Goal: Information Seeking & Learning: Learn about a topic

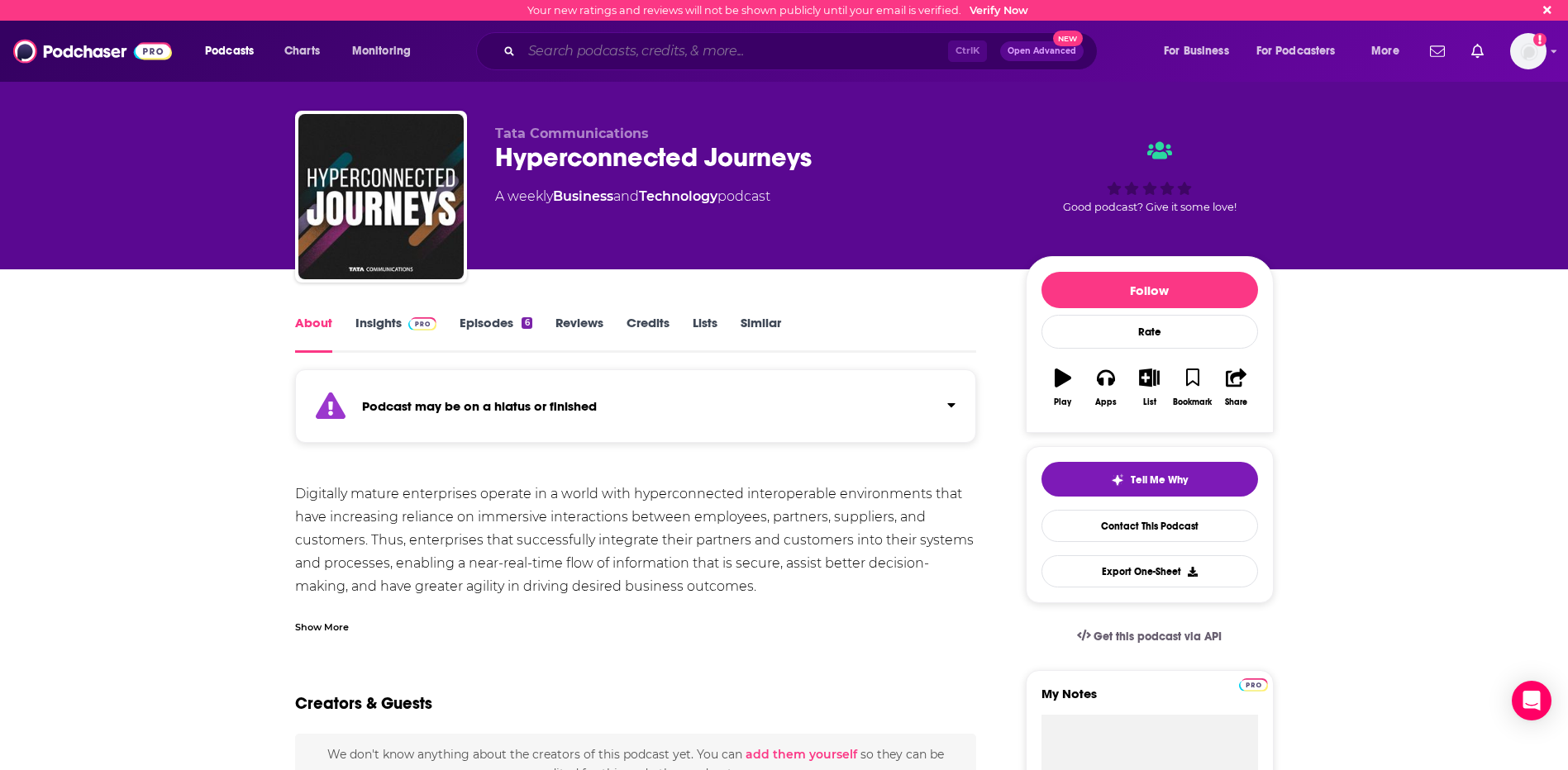
click at [582, 39] on input "Search podcasts, credits, & more..." at bounding box center [735, 51] width 427 height 26
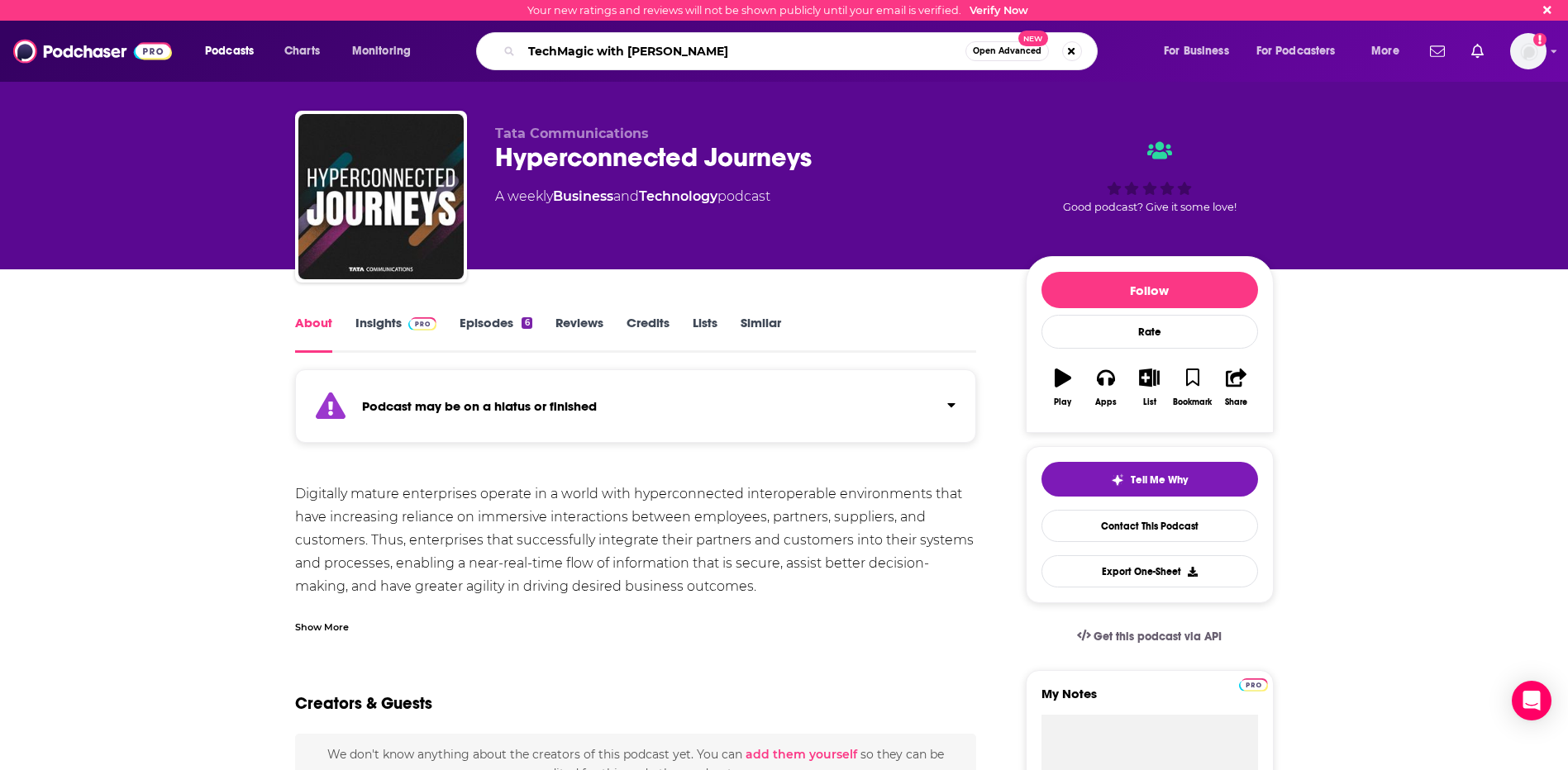
type input "TechMagic with [PERSON_NAME]"
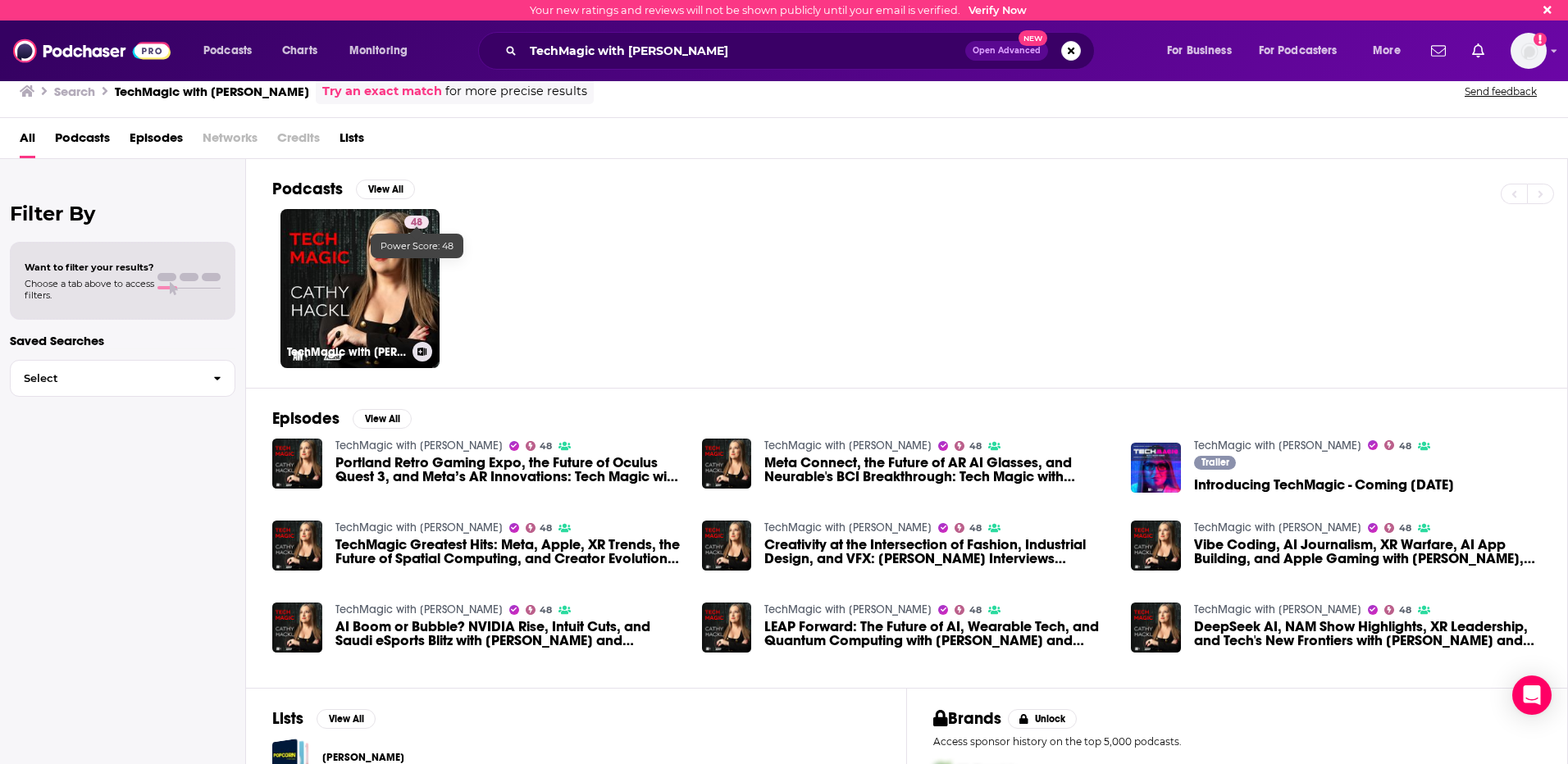
drag, startPoint x: 417, startPoint y: 220, endPoint x: 599, endPoint y: 171, distance: 188.5
click at [599, 171] on div "Podcasts View All 48 TechMagic with [PERSON_NAME]" at bounding box center [920, 273] width 1296 height 229
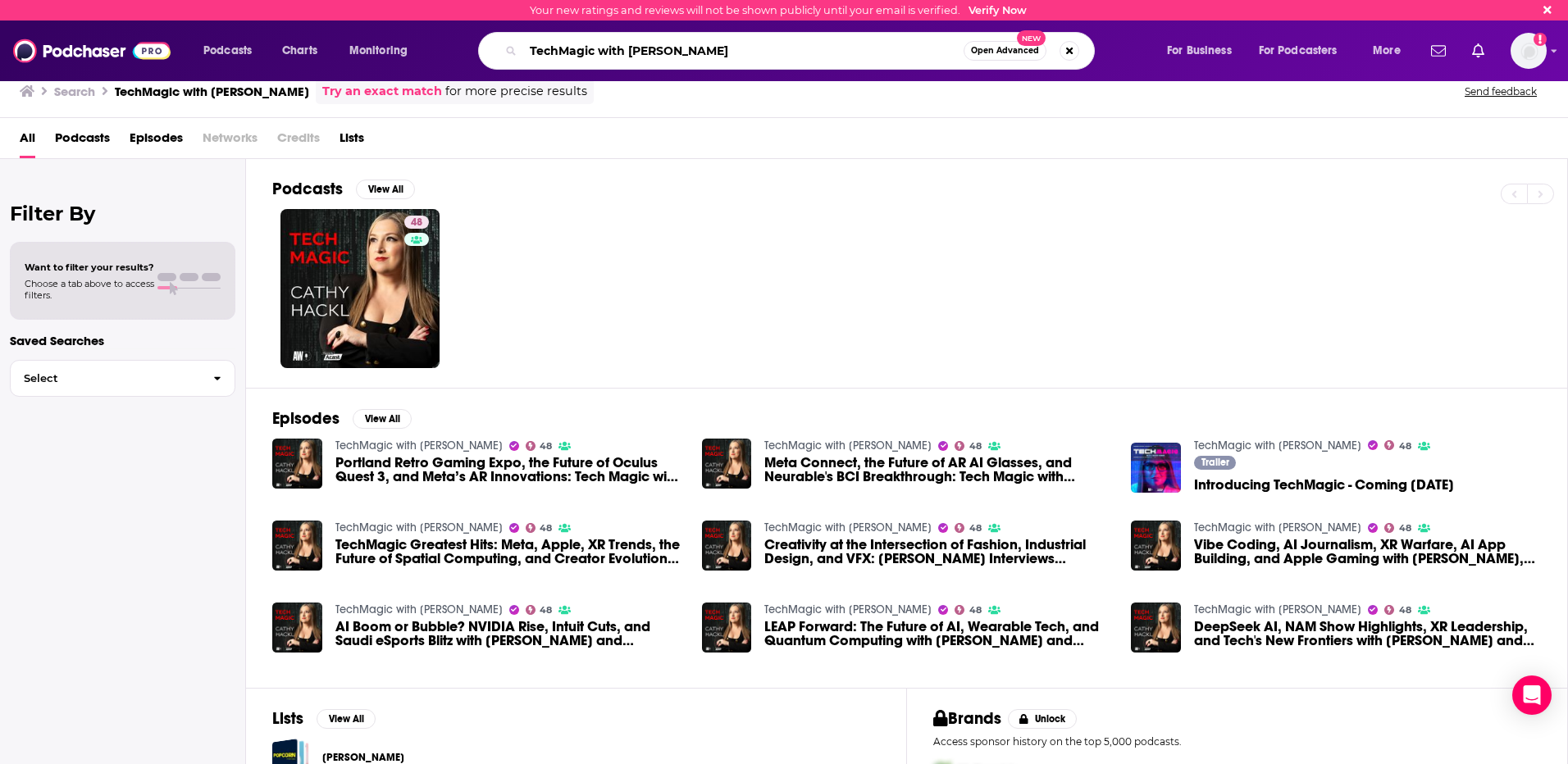
drag, startPoint x: 709, startPoint y: 46, endPoint x: 399, endPoint y: 46, distance: 310.0
click at [399, 46] on div "Podcasts Charts Monitoring TechMagic with [PERSON_NAME] Open Advanced New For B…" at bounding box center [804, 51] width 1224 height 38
type input "AI Podcasts"
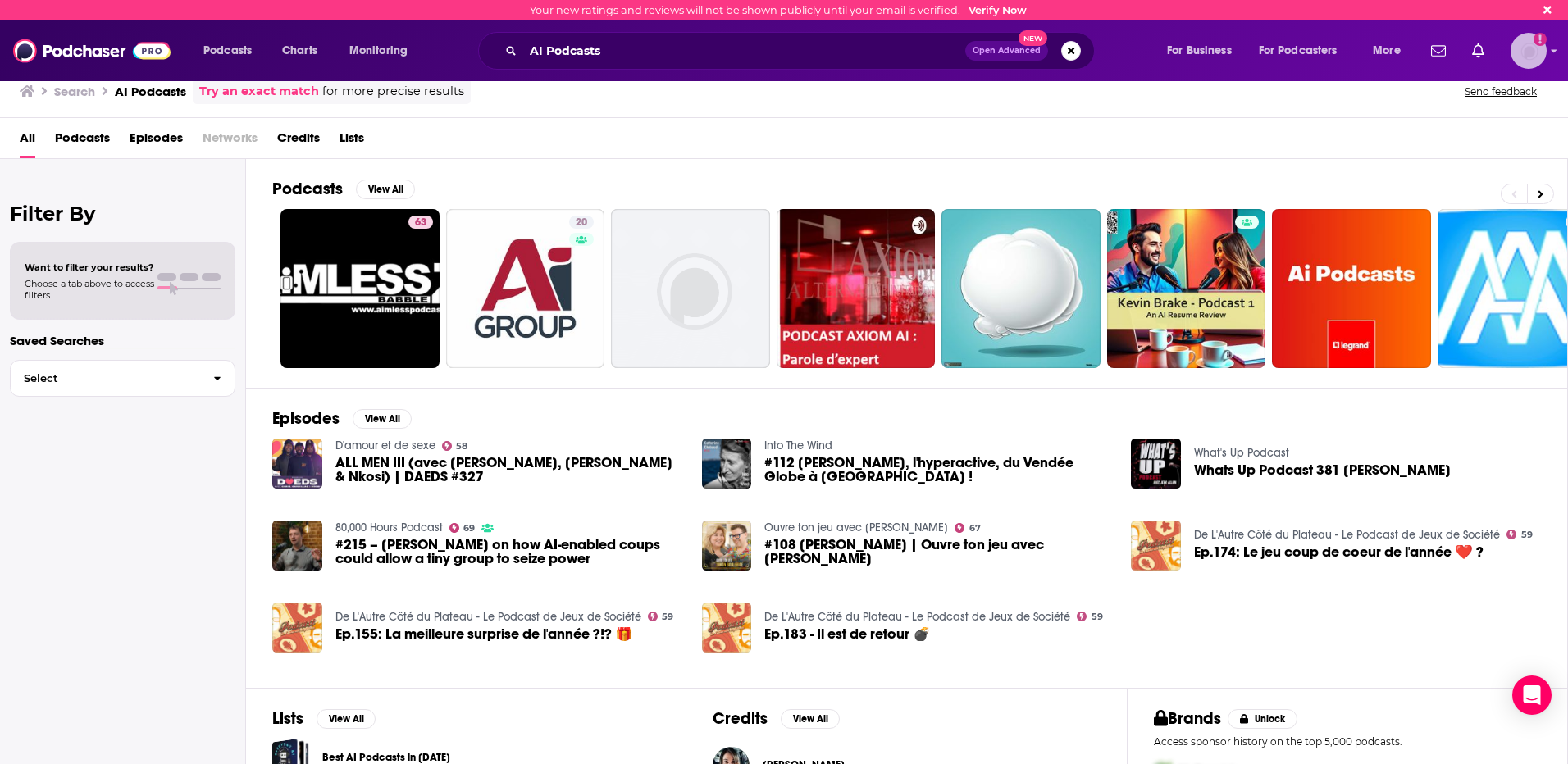
click at [1532, 60] on img "Logged in as dresnic" at bounding box center [1529, 51] width 36 height 36
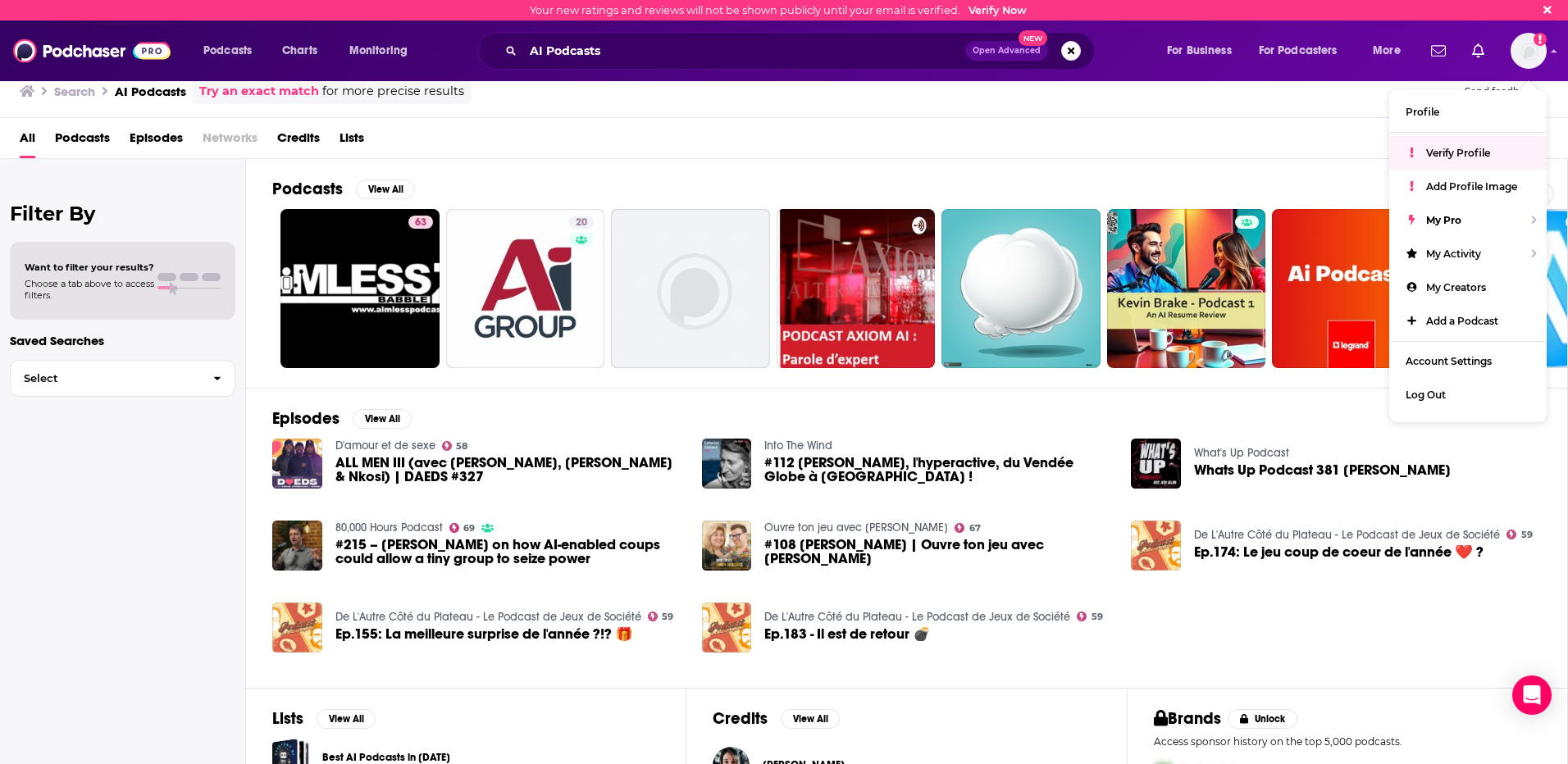
click at [1233, 106] on div "Search AI Podcasts Try an exact match for more precise results Send feedback" at bounding box center [784, 89] width 1568 height 59
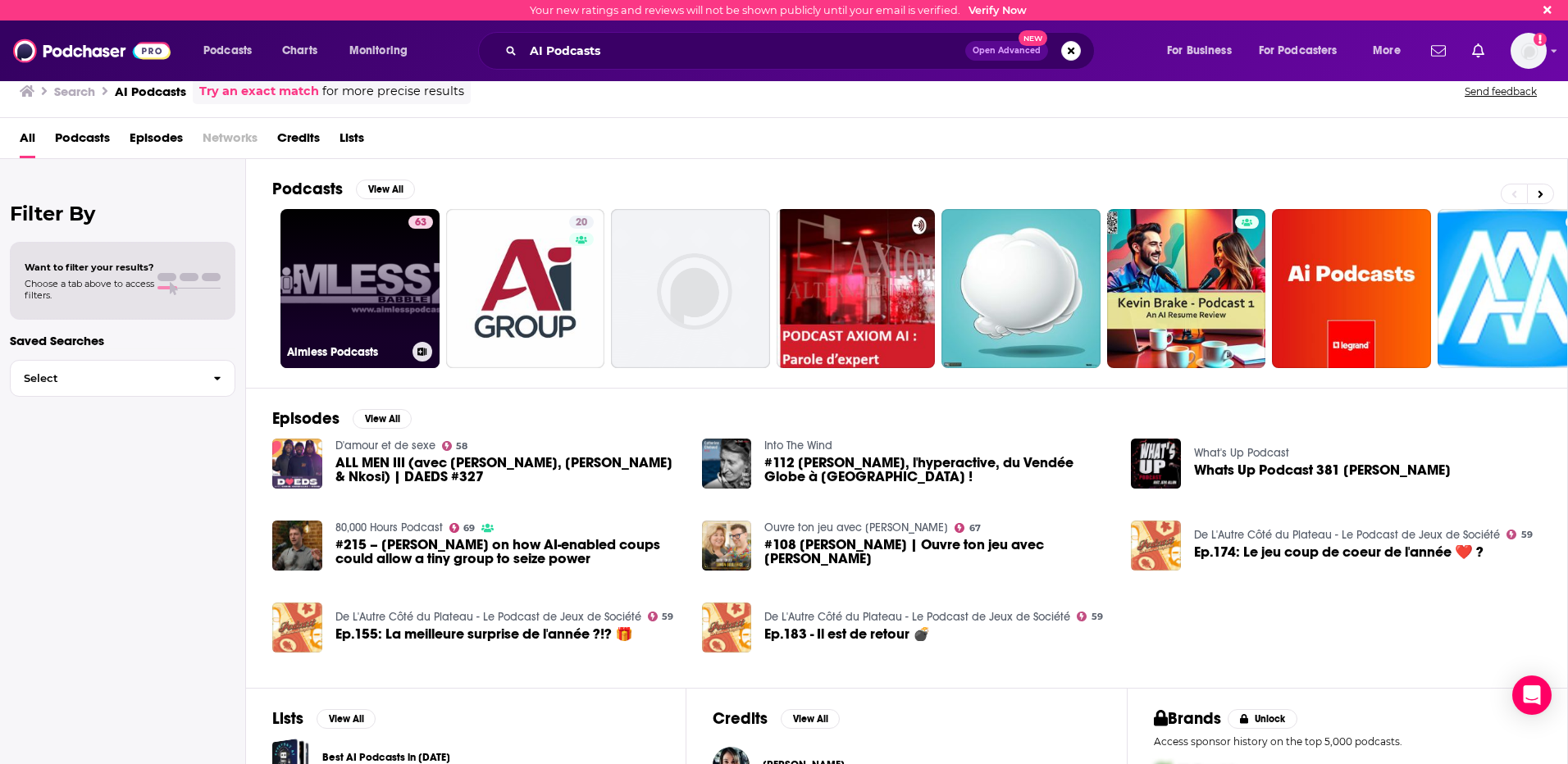
click at [386, 317] on link "63 Aimless Podcasts" at bounding box center [360, 289] width 159 height 159
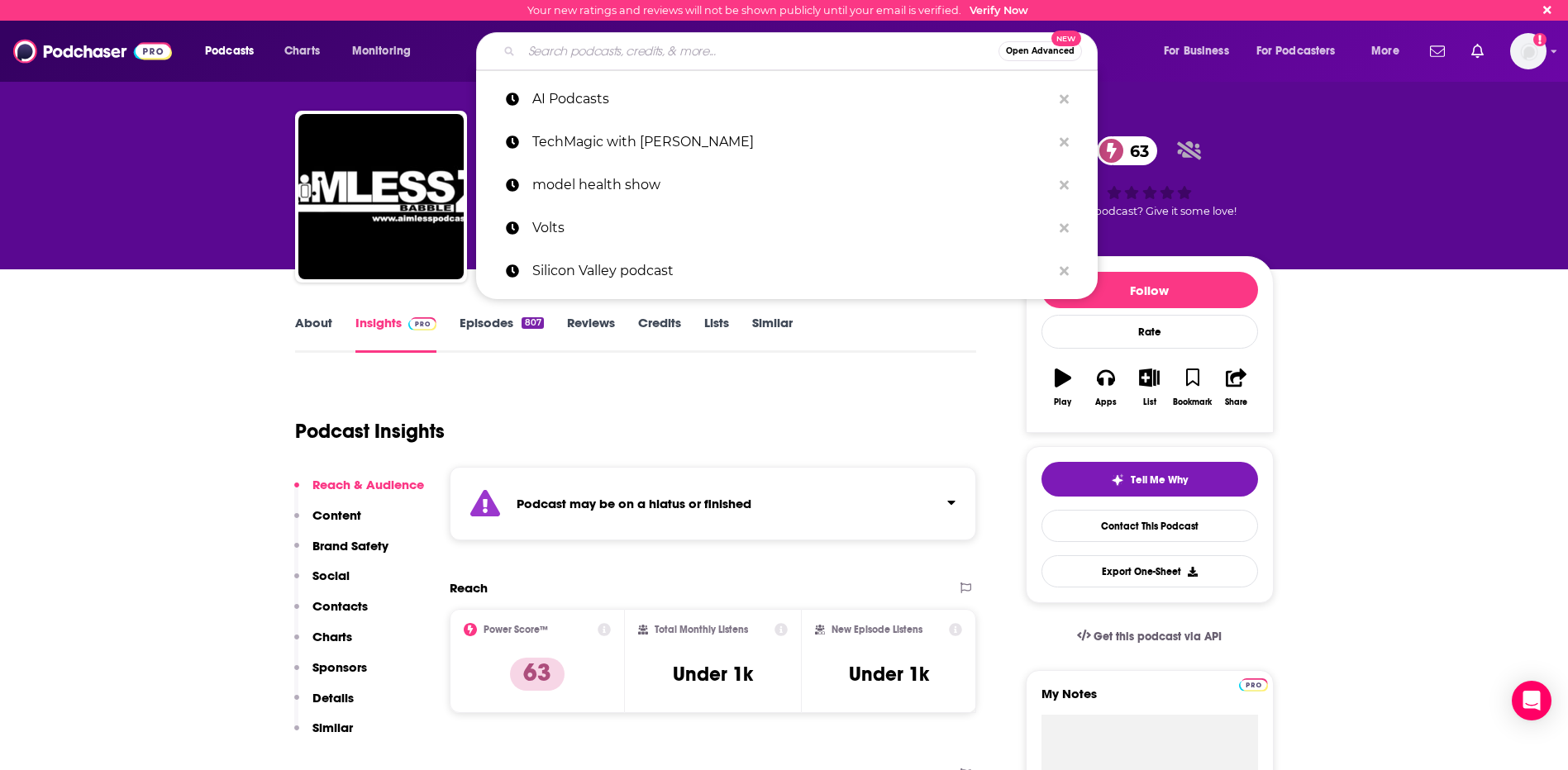
click at [662, 49] on input "Search podcasts, credits, & more..." at bounding box center [760, 51] width 477 height 26
click at [681, 134] on p "TechMagic with [PERSON_NAME]" at bounding box center [792, 142] width 519 height 43
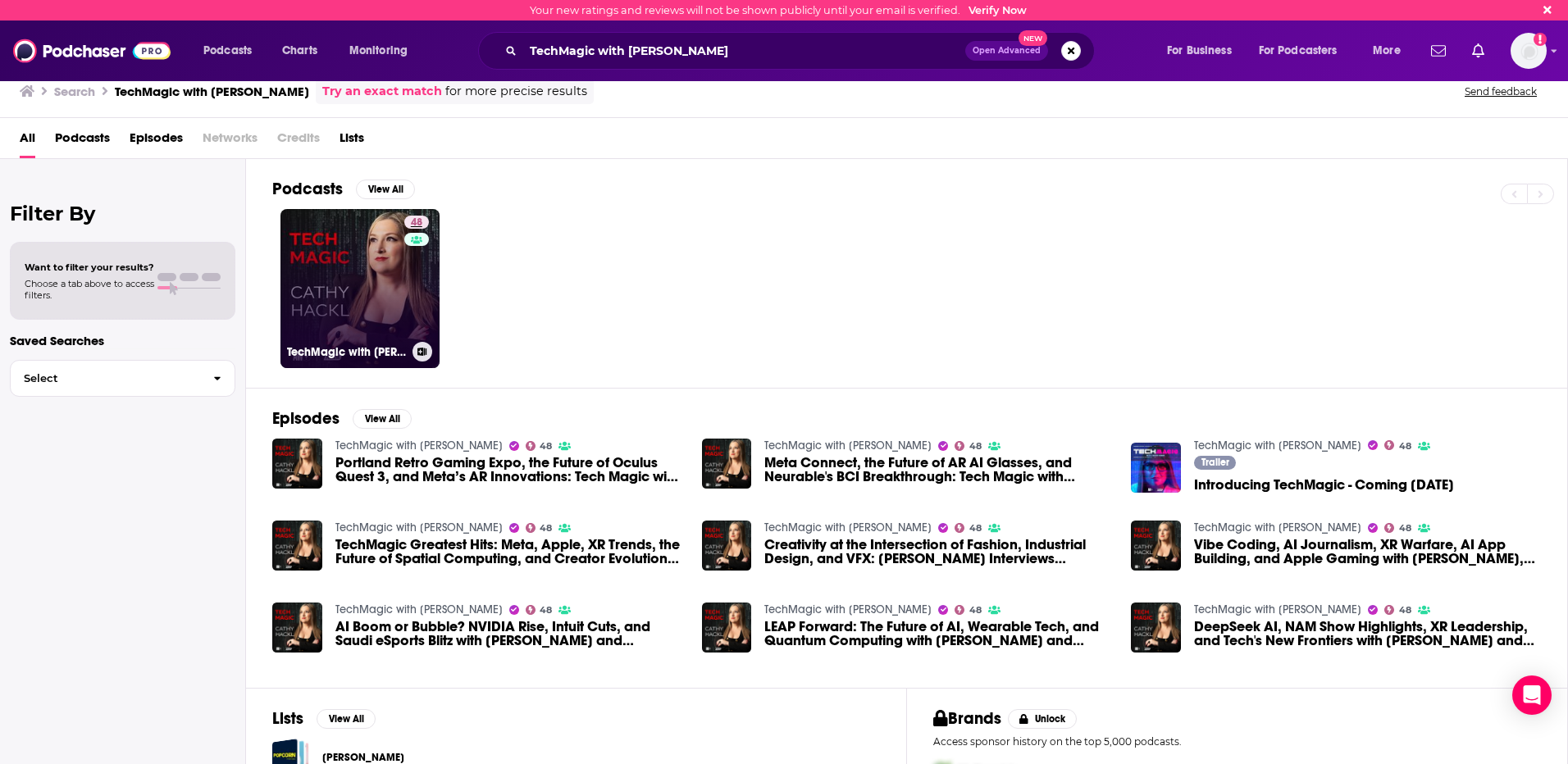
click at [423, 220] on link "48" at bounding box center [417, 222] width 25 height 13
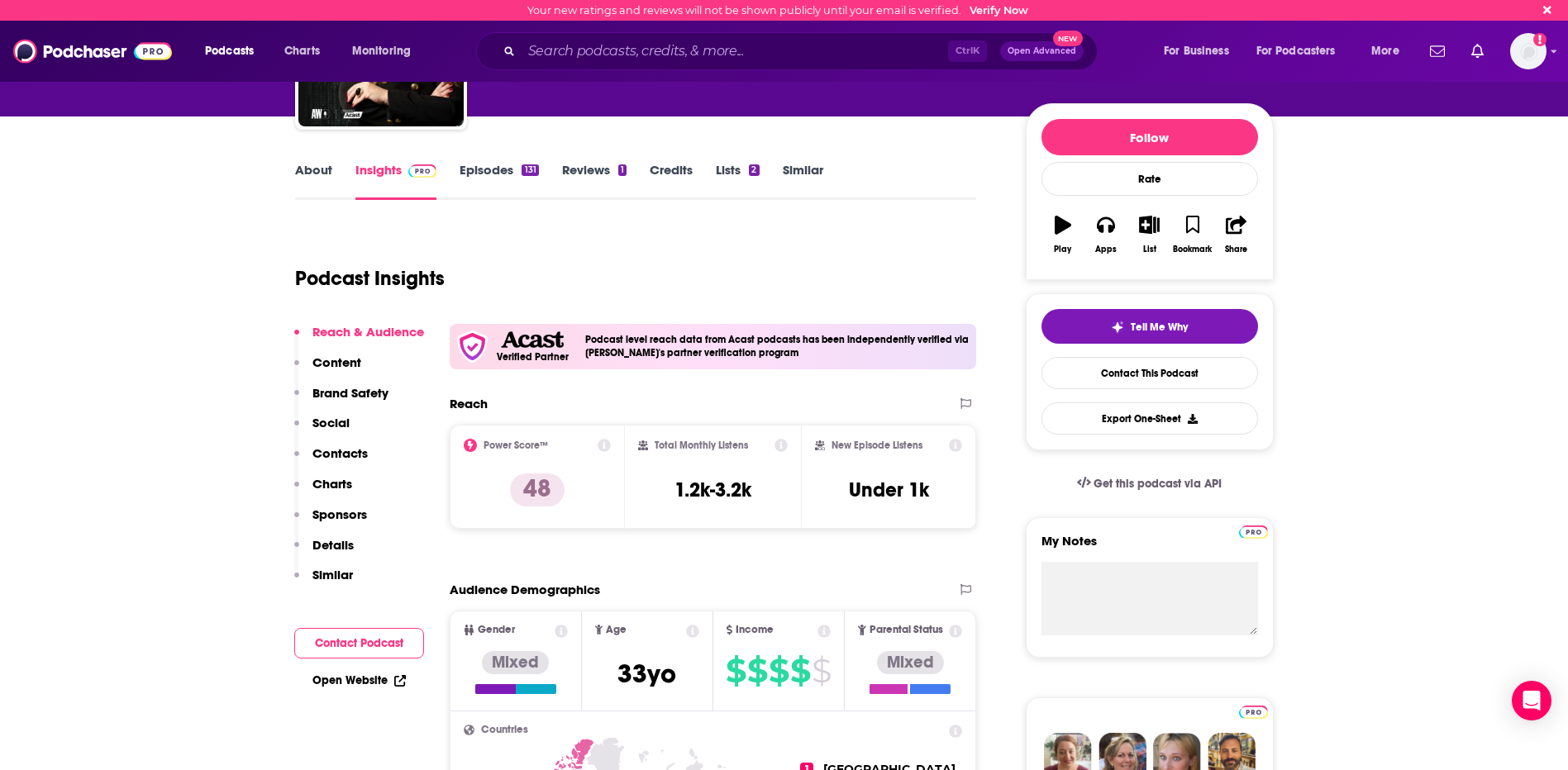
scroll to position [165, 0]
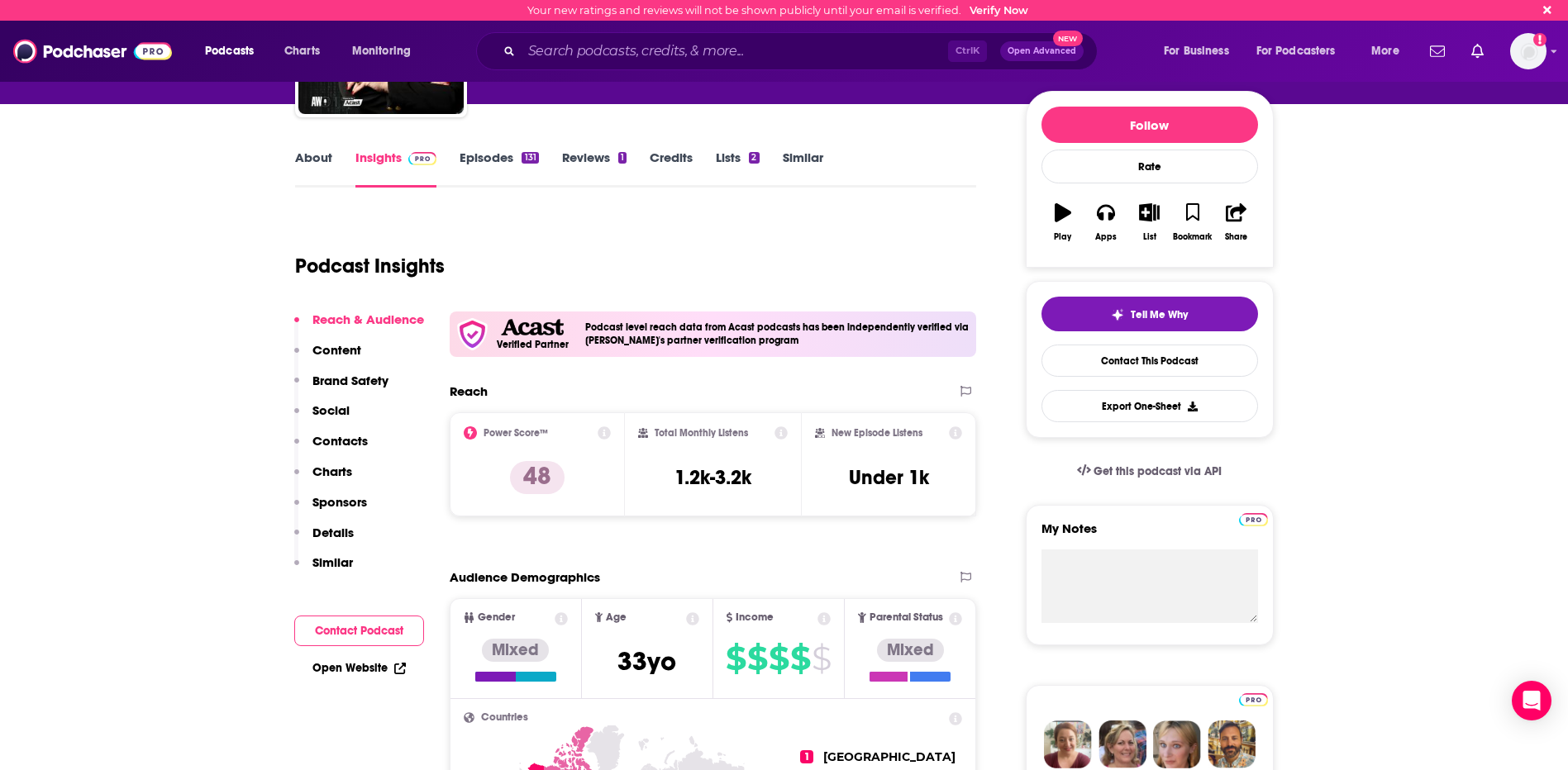
click at [603, 432] on icon at bounding box center [604, 433] width 13 height 13
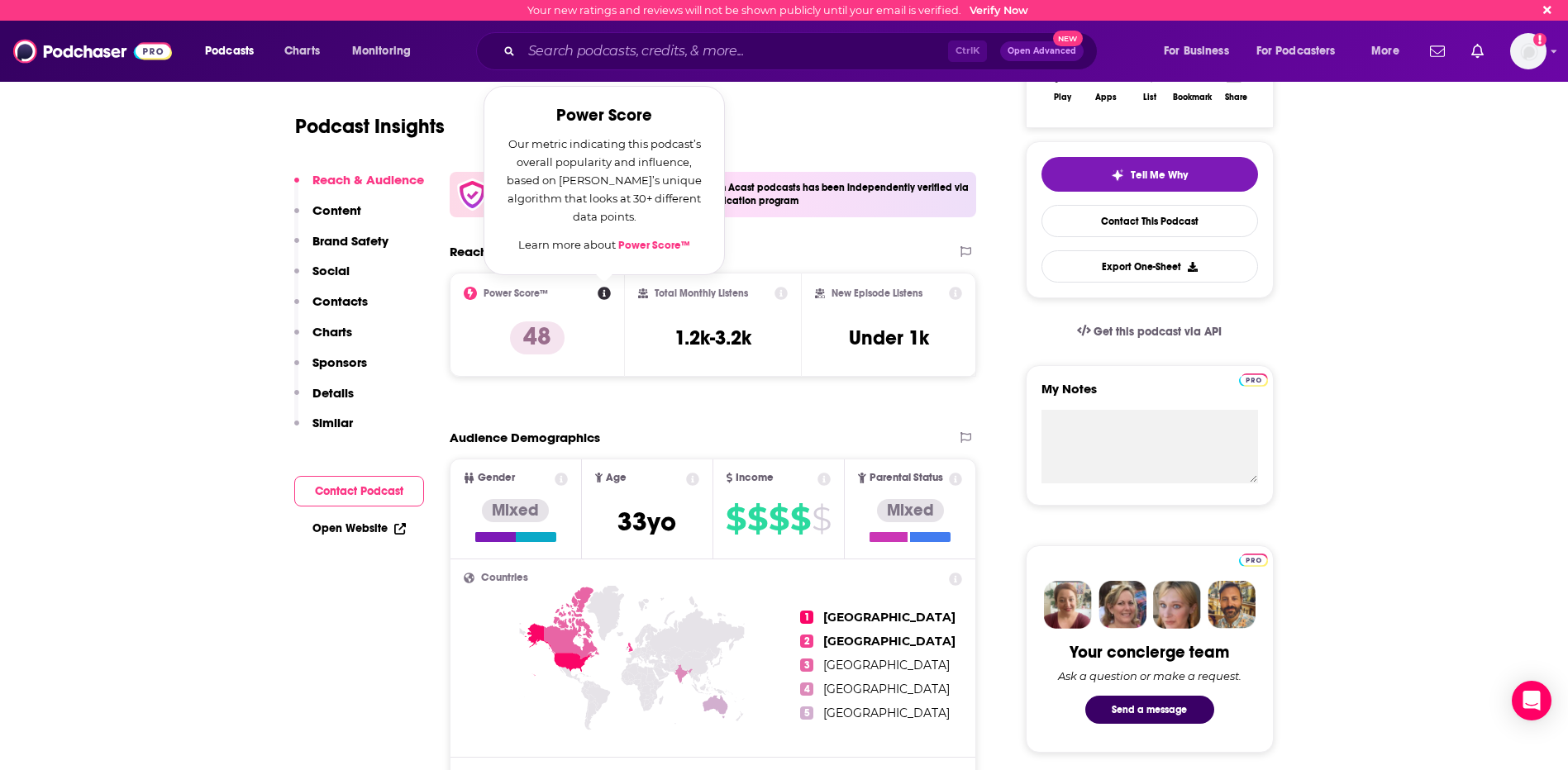
scroll to position [248, 0]
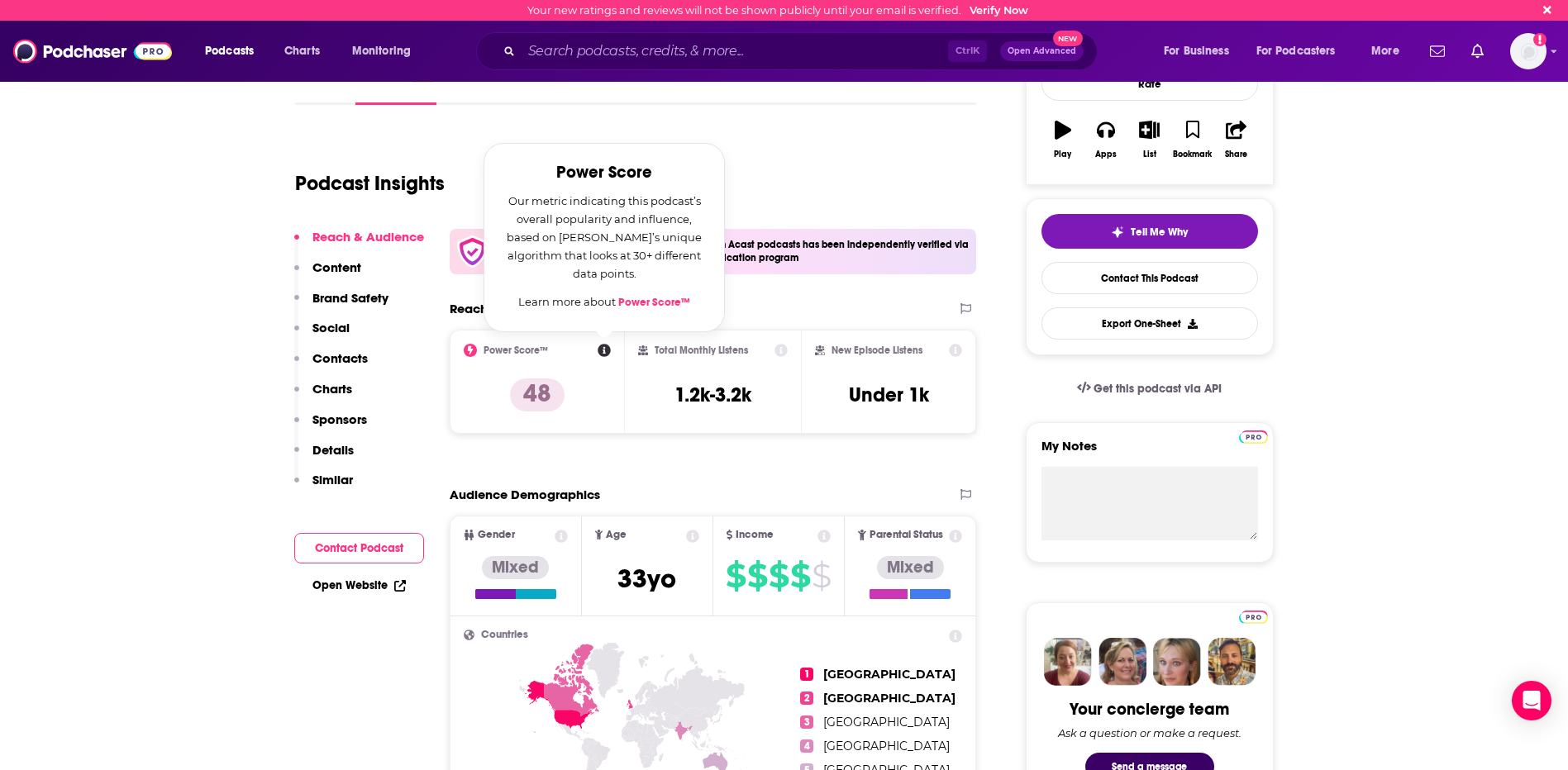
click at [661, 304] on link "Power Score™" at bounding box center [654, 302] width 72 height 13
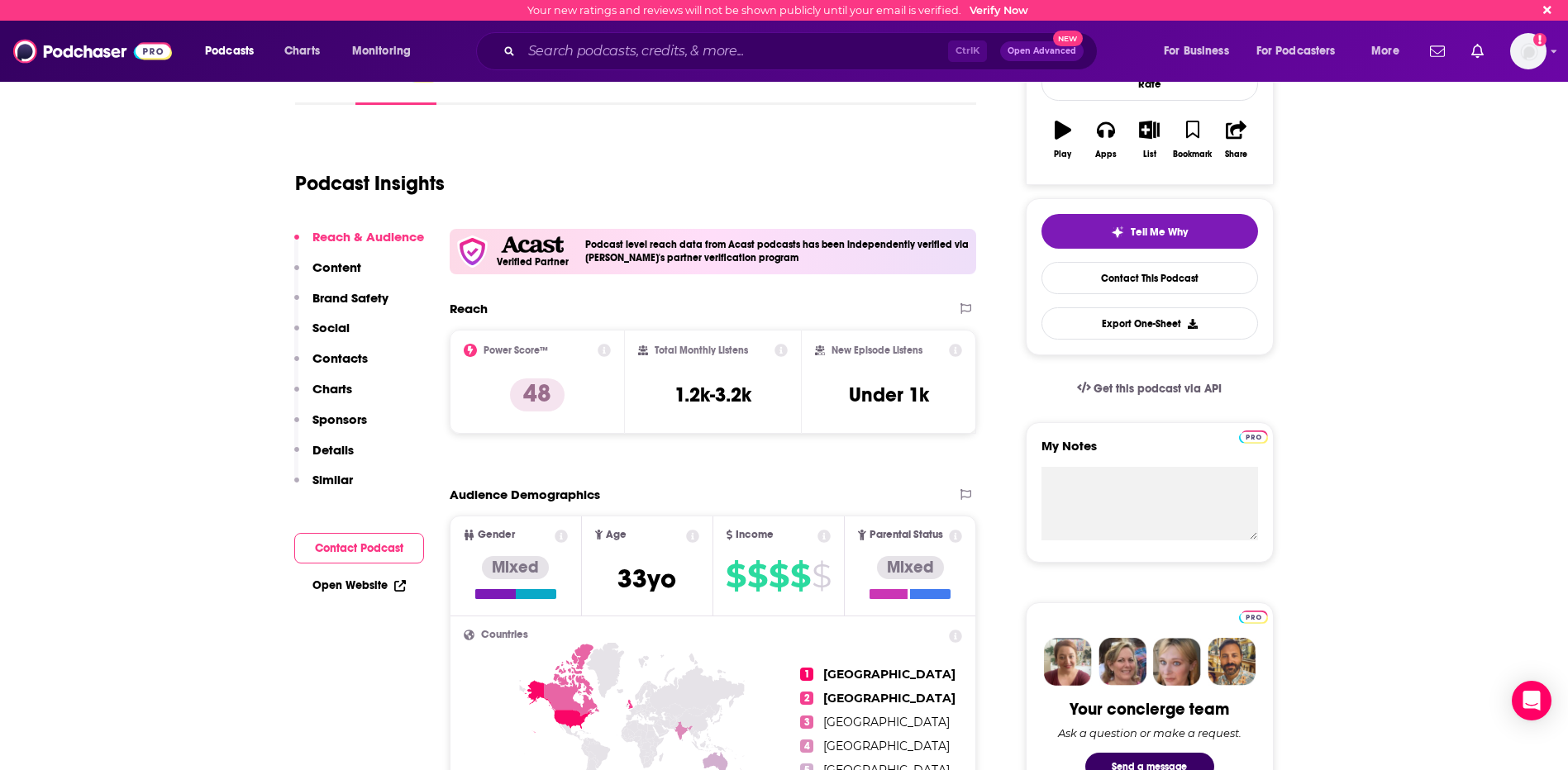
click at [890, 302] on div "Reach" at bounding box center [696, 308] width 493 height 16
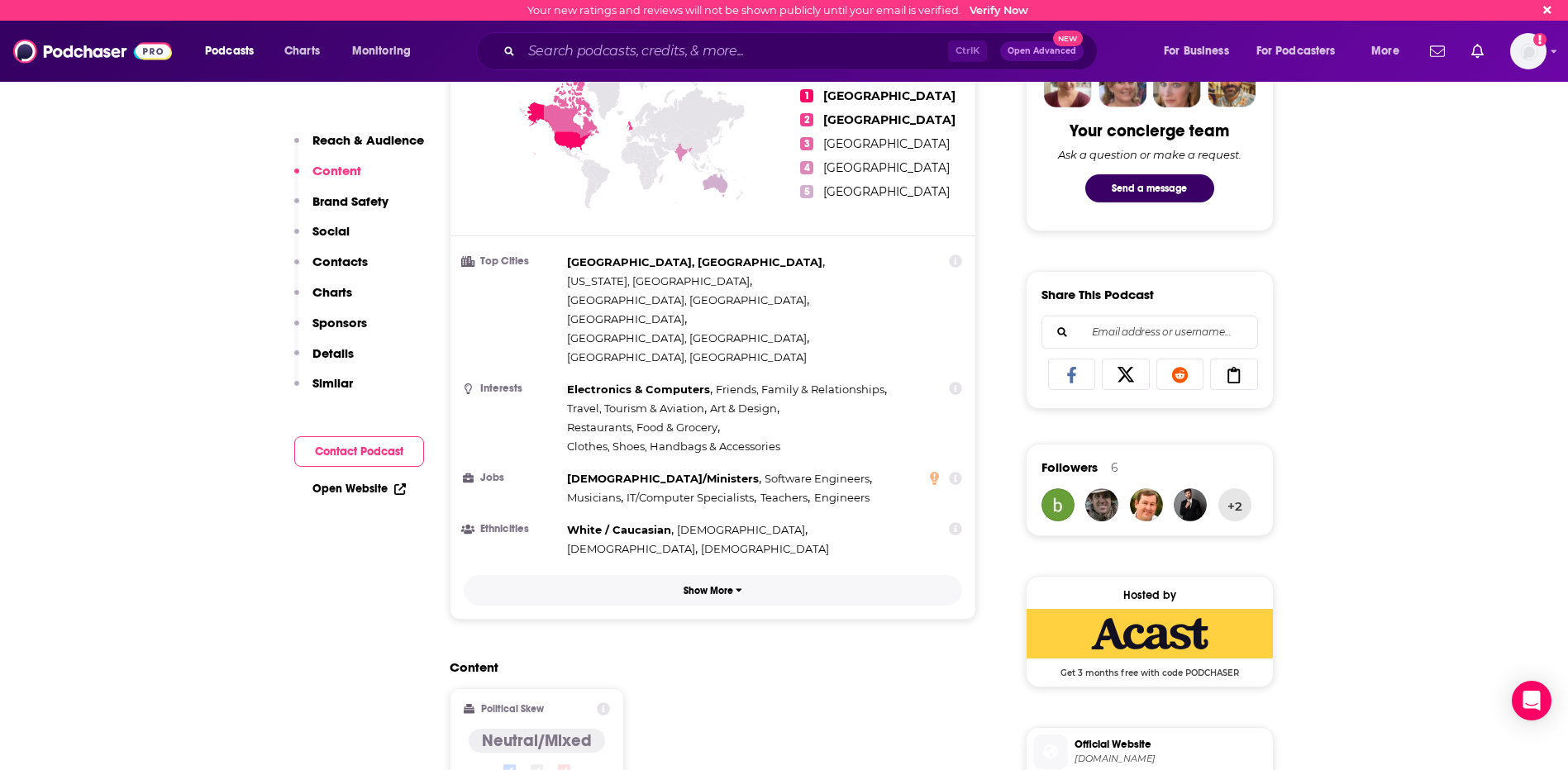
scroll to position [330, 0]
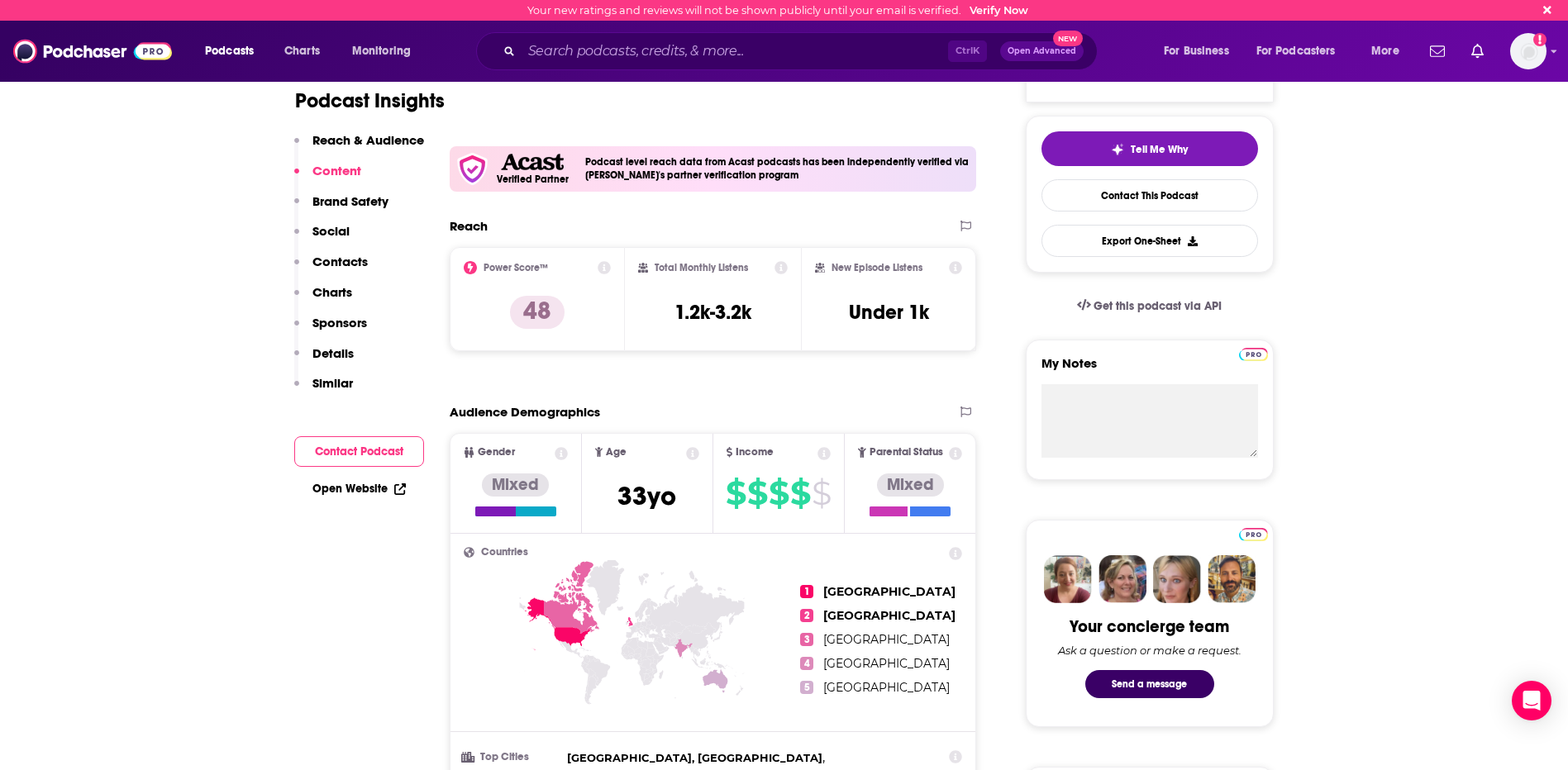
click at [360, 481] on div "Open Website" at bounding box center [359, 488] width 130 height 31
click at [369, 488] on link "Open Website" at bounding box center [359, 488] width 93 height 14
